Goal: Complete application form

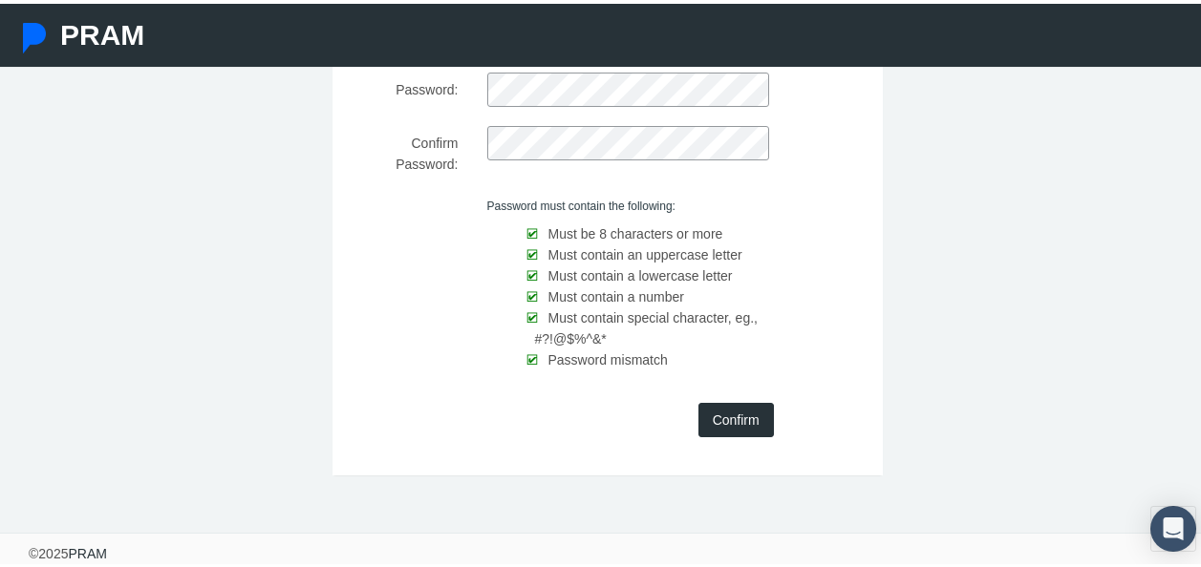
scroll to position [185, 0]
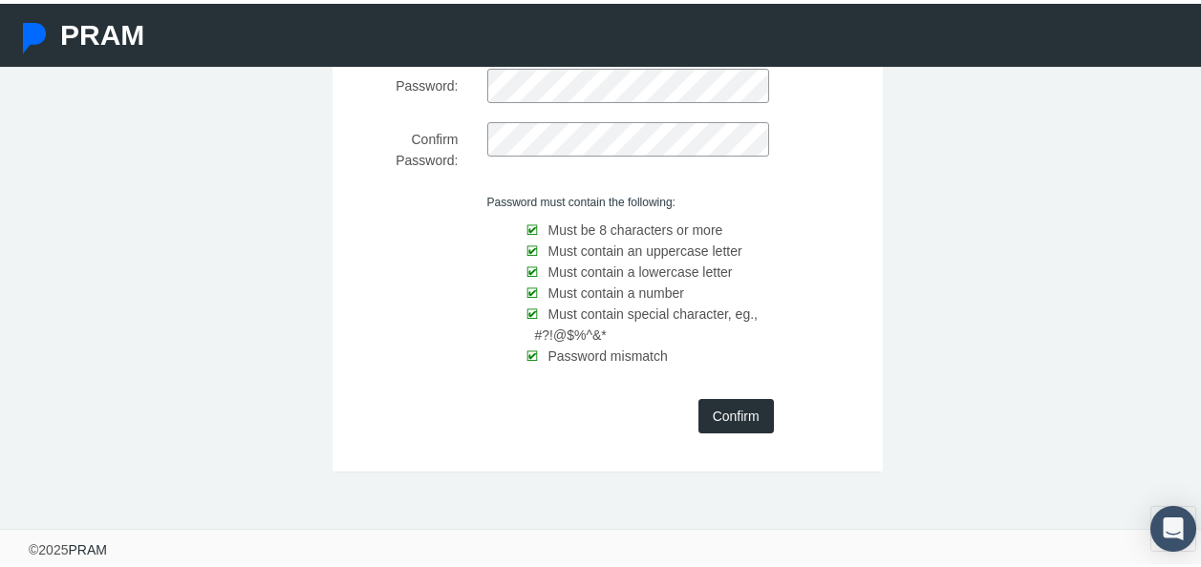
click at [732, 413] on input "Confirm" at bounding box center [735, 412] width 75 height 34
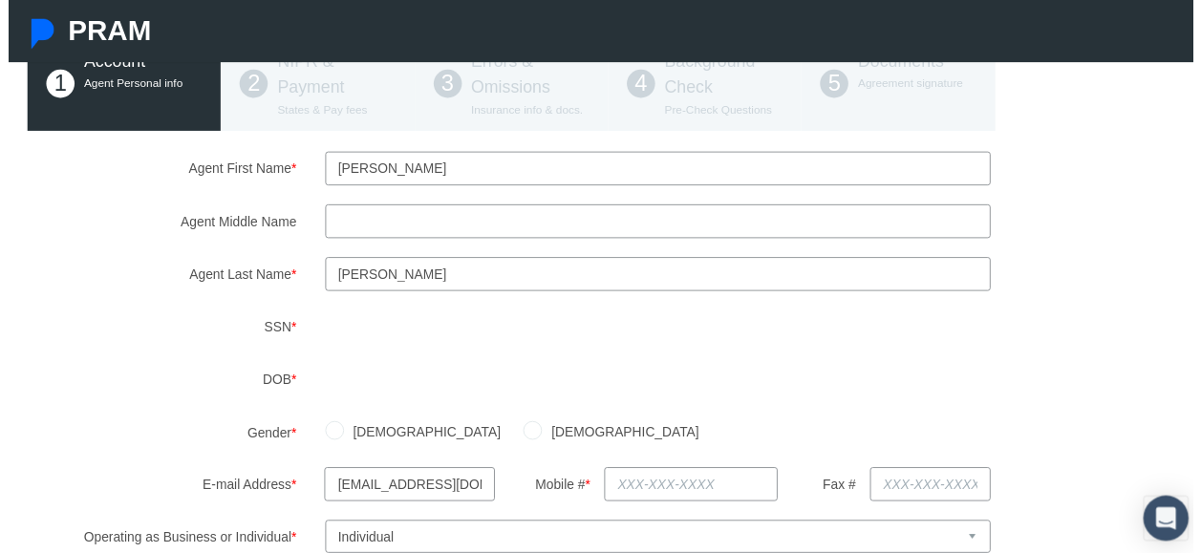
scroll to position [191, 0]
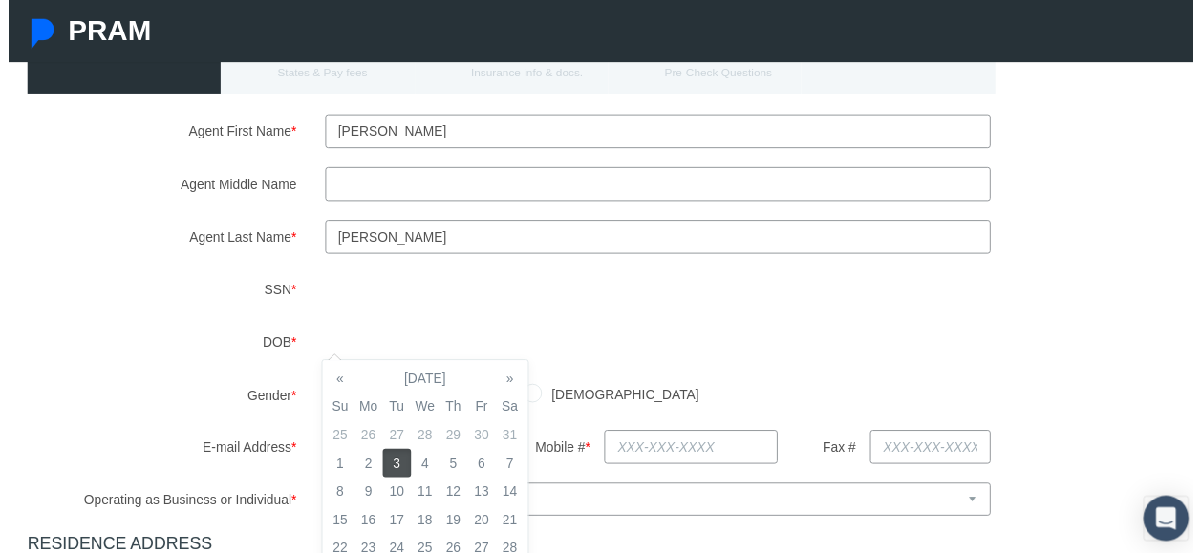
click at [960, 383] on div "[DEMOGRAPHIC_DATA] [DEMOGRAPHIC_DATA]" at bounding box center [759, 399] width 905 height 33
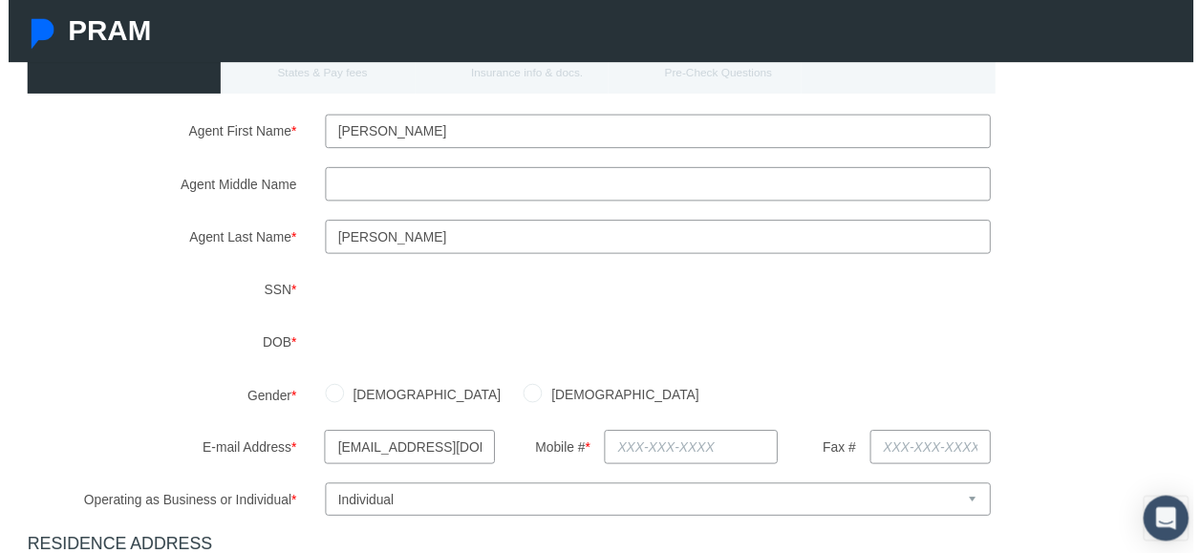
click at [522, 400] on input "[DEMOGRAPHIC_DATA]" at bounding box center [531, 397] width 19 height 19
radio input "true"
click at [625, 455] on input "text" at bounding box center [692, 453] width 176 height 34
type input "[PHONE_NUMBER]"
type input "[STREET_ADDRESS]"
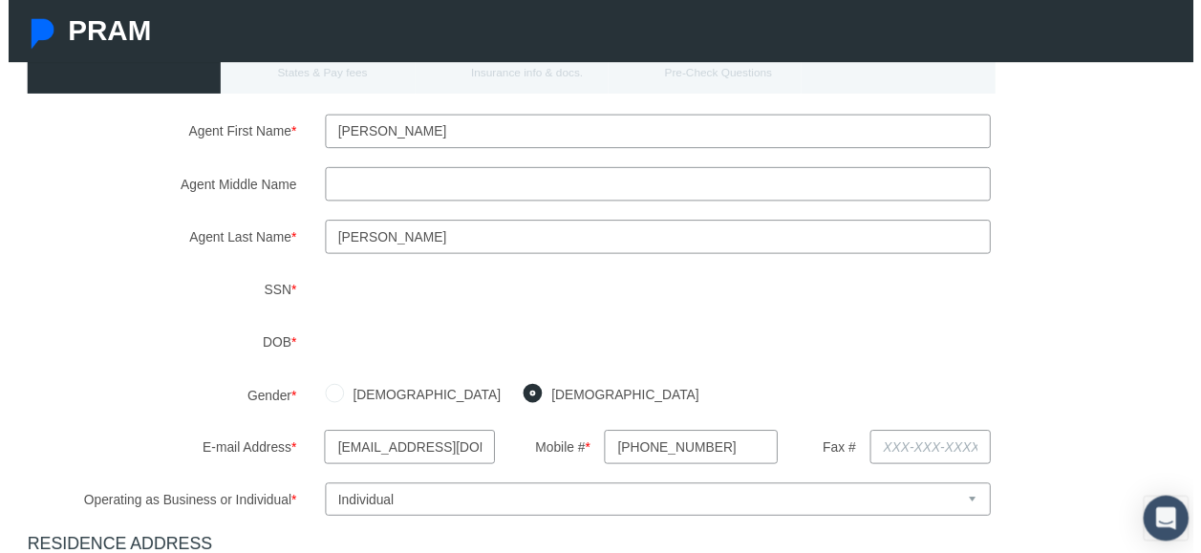
type input "[GEOGRAPHIC_DATA]"
select select "NV"
type input "89107"
type input "[US_STATE]"
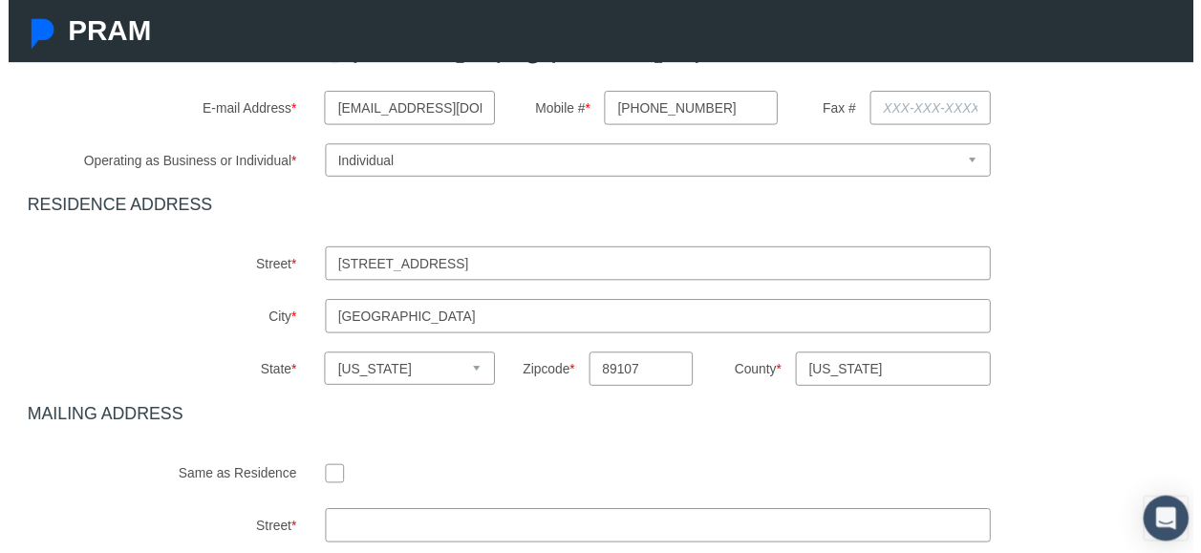
scroll to position [624, 0]
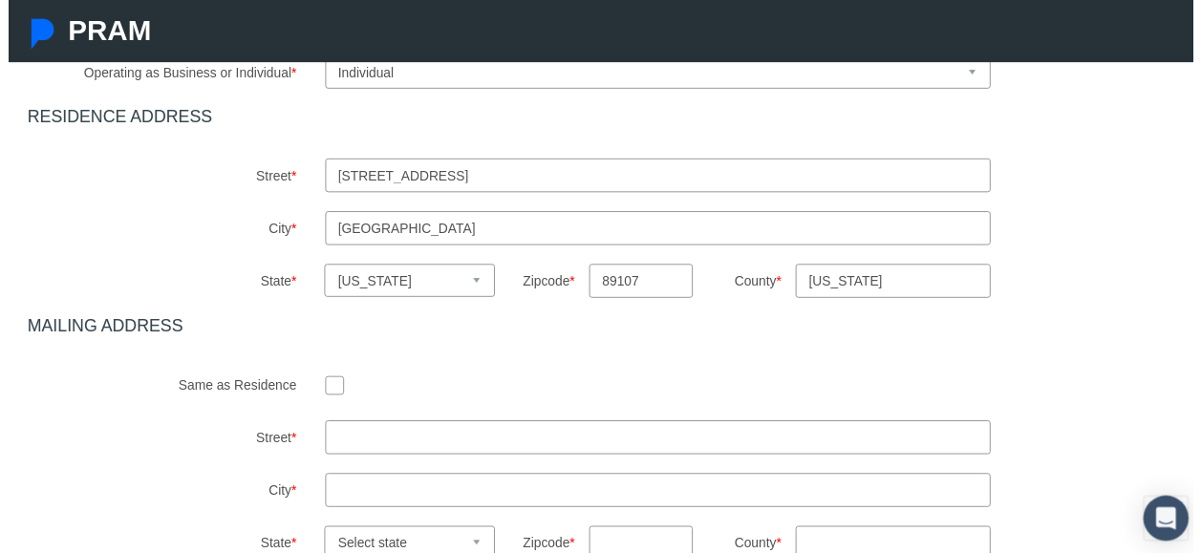
type input "[PHONE_NUMBER]"
click at [863, 180] on input "[STREET_ADDRESS]" at bounding box center [658, 177] width 674 height 34
type input "5"
type input "[STREET_ADDRESS]"
click at [651, 279] on input "89107" at bounding box center [640, 284] width 105 height 34
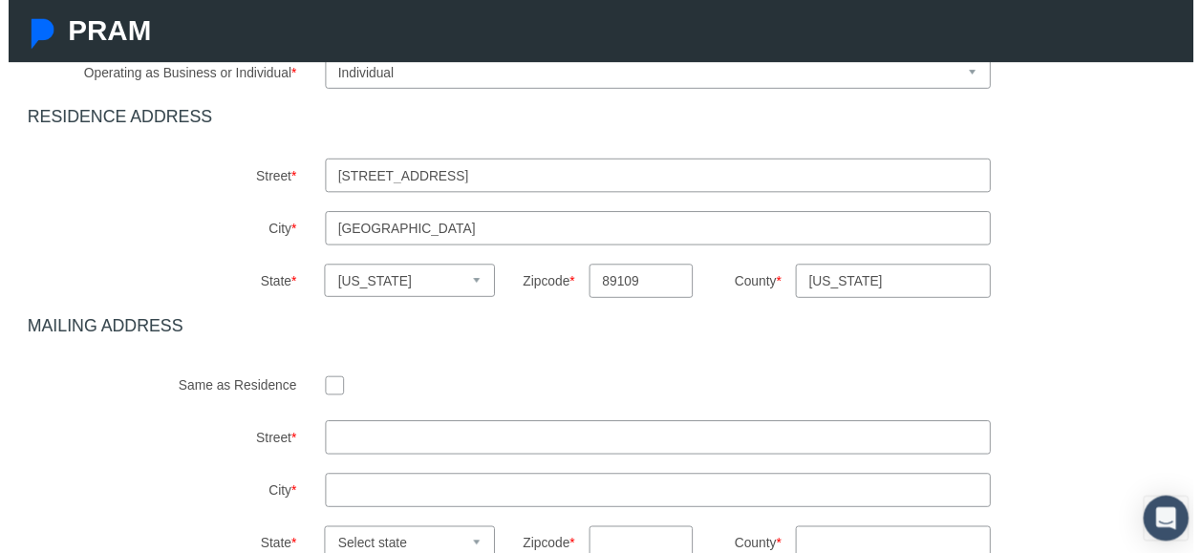
type input "89109"
click at [541, 430] on input "text" at bounding box center [658, 443] width 674 height 34
type input "[STREET_ADDRESS]"
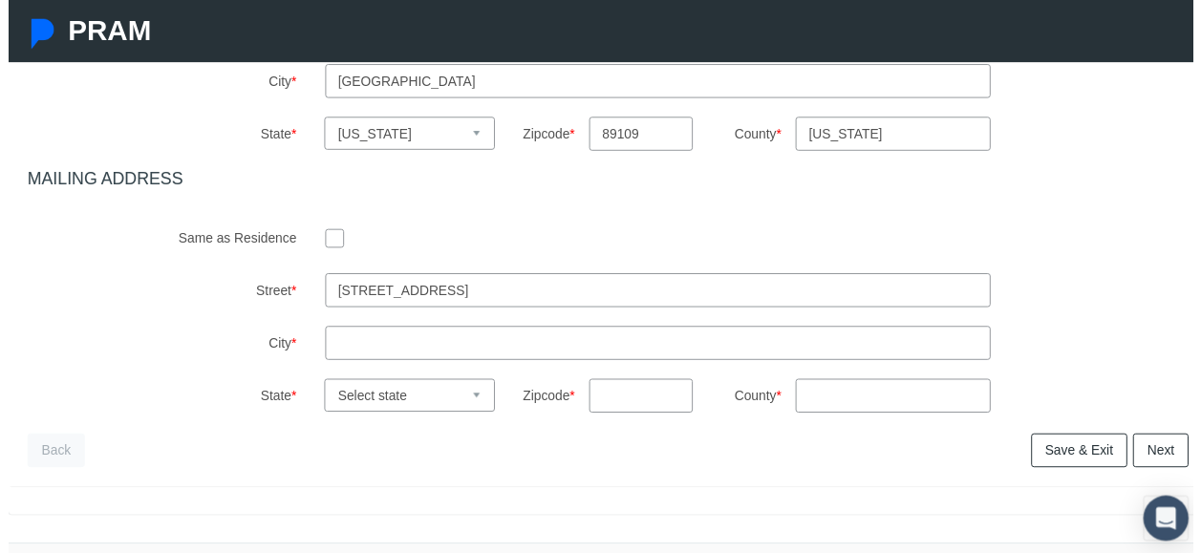
scroll to position [775, 0]
type input "[GEOGRAPHIC_DATA]"
select select "NV"
type input "89107"
type input "[US_STATE]"
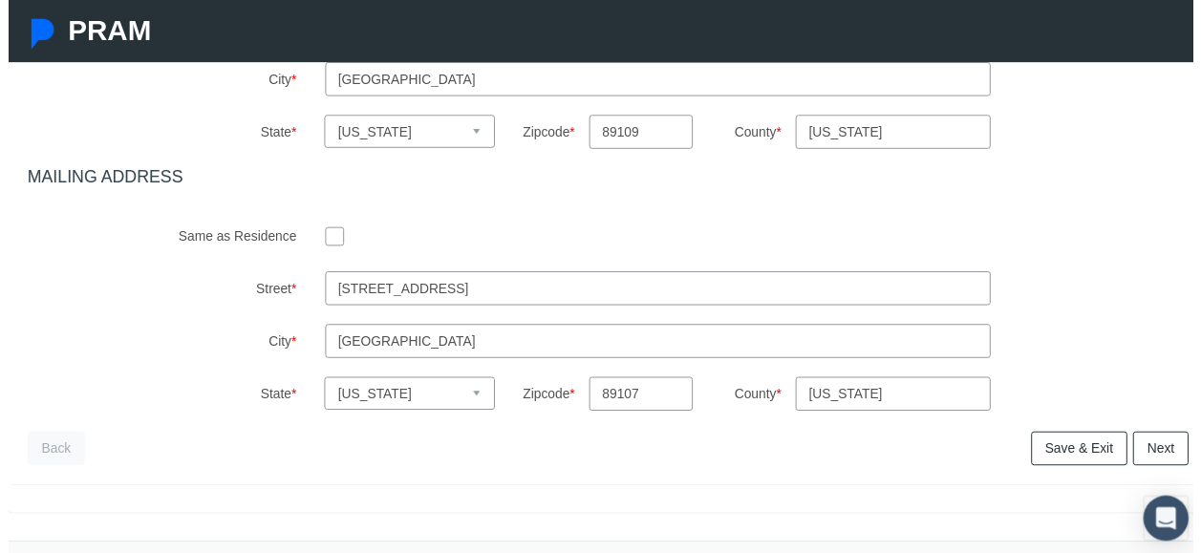
click at [1070, 458] on link "Save & Exit" at bounding box center [1084, 454] width 97 height 34
